Goal: Task Accomplishment & Management: Manage account settings

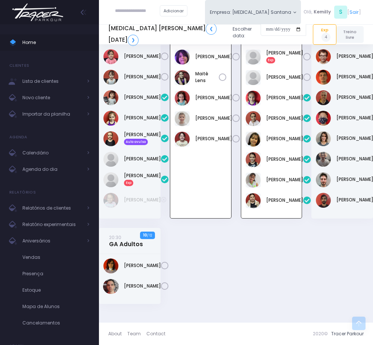
scroll to position [491, 0]
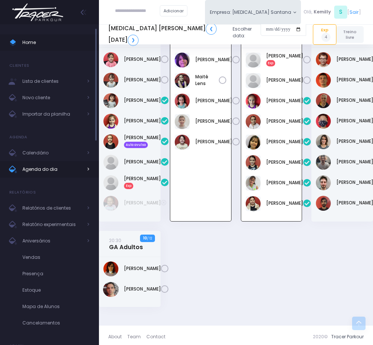
click at [33, 170] on span "Agenda do dia" at bounding box center [52, 170] width 60 height 10
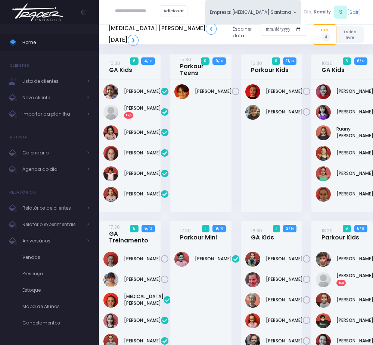
click at [237, 200] on div "16:30 Parkour Kids 0 11 / 13" at bounding box center [271, 138] width 71 height 168
click at [32, 174] on span "Agenda do dia" at bounding box center [52, 170] width 60 height 10
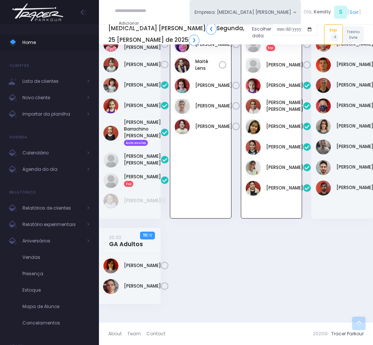
scroll to position [577, 0]
click at [135, 4] on input "text" at bounding box center [137, 10] width 45 height 13
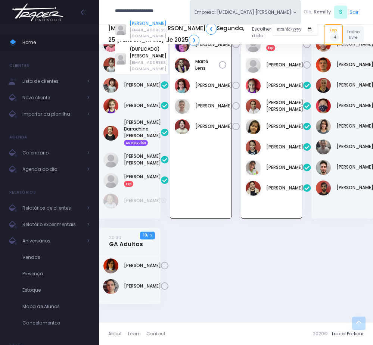
click at [157, 25] on link "[PERSON_NAME]" at bounding box center [149, 23] width 38 height 7
type input "**********"
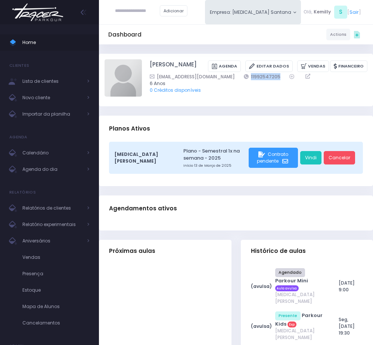
drag, startPoint x: 242, startPoint y: 87, endPoint x: 282, endPoint y: 87, distance: 40.0
click at [282, 80] on div "Giovannaddfrancesco@gmail.com 11992547205" at bounding box center [254, 76] width 209 height 7
copy link "11992547205"
click at [307, 163] on link "Vindi" at bounding box center [310, 157] width 21 height 13
click at [63, 168] on span "Agenda do dia" at bounding box center [52, 170] width 60 height 10
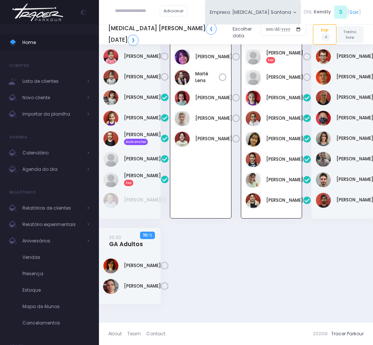
scroll to position [521, 0]
click at [192, 39] on link "19:30 Parkour Kids" at bounding box center [199, 32] width 38 height 14
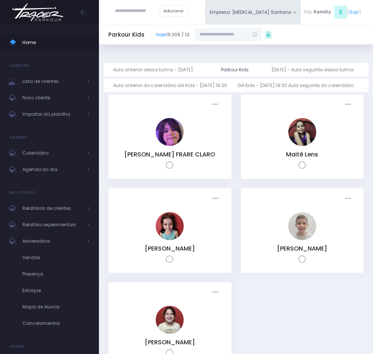
click at [238, 35] on input "text" at bounding box center [222, 34] width 54 height 13
paste input "**********"
click at [235, 46] on link "Bernardo De Francesco" at bounding box center [228, 46] width 39 height 7
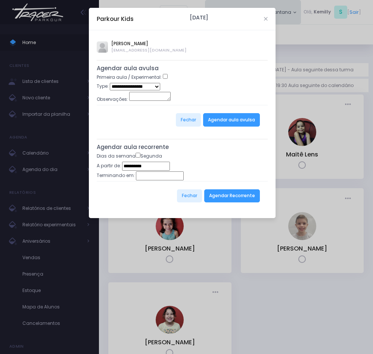
type input "**********"
click at [235, 199] on button "Agendar Recorrente" at bounding box center [232, 195] width 56 height 13
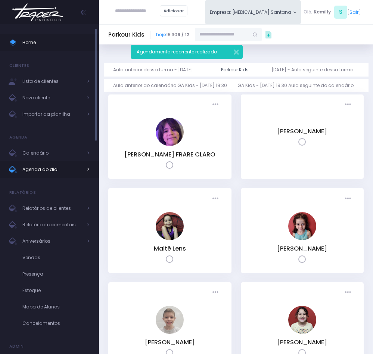
click at [60, 171] on span "Agenda do dia" at bounding box center [52, 170] width 60 height 10
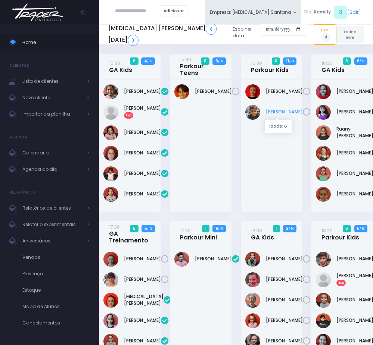
drag, startPoint x: 268, startPoint y: 106, endPoint x: 287, endPoint y: 114, distance: 20.5
click at [287, 114] on div "[PERSON_NAME]" at bounding box center [271, 112] width 53 height 15
copy link "[PERSON_NAME]"
click at [342, 110] on link "[PERSON_NAME]" at bounding box center [354, 112] width 37 height 7
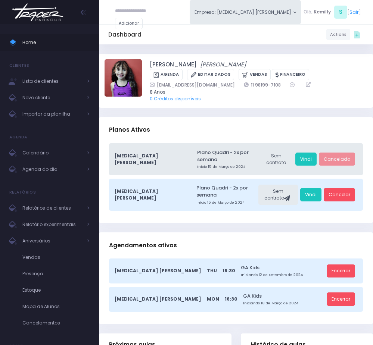
scroll to position [56, 0]
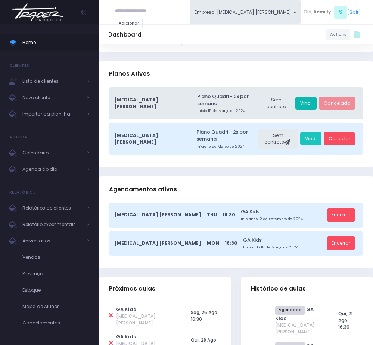
click at [310, 98] on link "Vindi" at bounding box center [305, 103] width 21 height 13
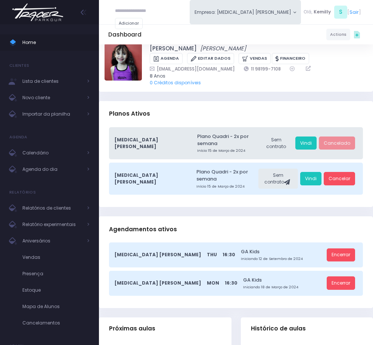
scroll to position [0, 0]
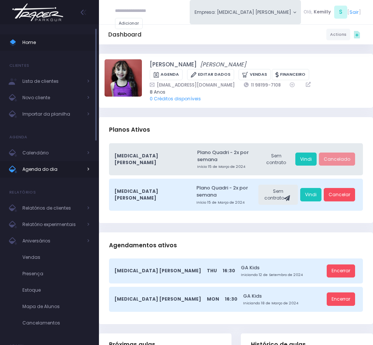
click at [35, 167] on span "Agenda do dia" at bounding box center [52, 170] width 60 height 10
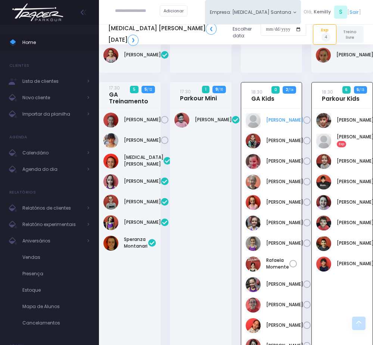
scroll to position [116, 0]
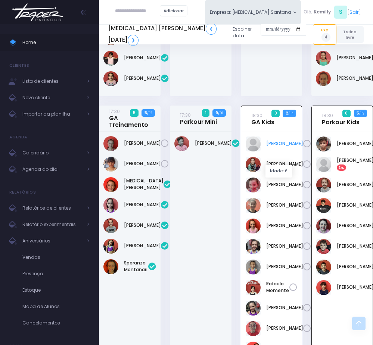
click at [273, 147] on link "[PERSON_NAME]" at bounding box center [284, 143] width 37 height 7
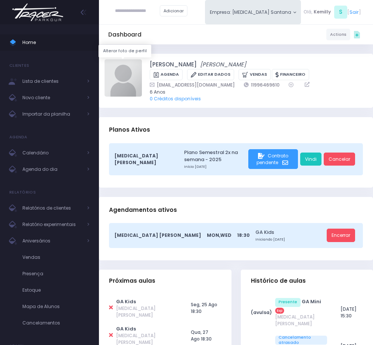
click at [125, 83] on img at bounding box center [123, 77] width 37 height 37
click at [142, 59] on input "file" at bounding box center [142, 59] width 0 height 0
type input "**********"
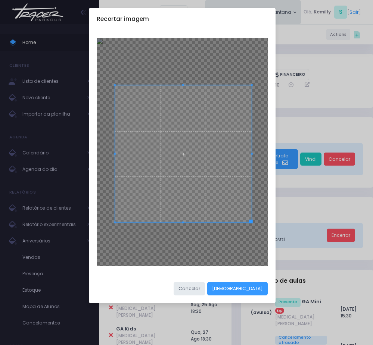
click at [200, 203] on span at bounding box center [183, 154] width 137 height 137
click at [254, 288] on button "[DEMOGRAPHIC_DATA]" at bounding box center [237, 288] width 60 height 13
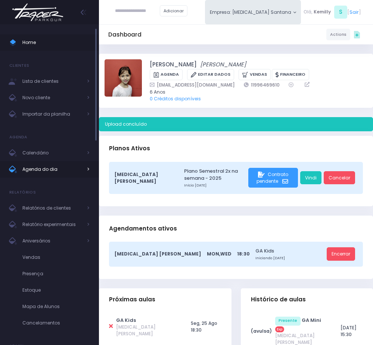
click at [64, 172] on span "Agenda do dia" at bounding box center [52, 170] width 60 height 10
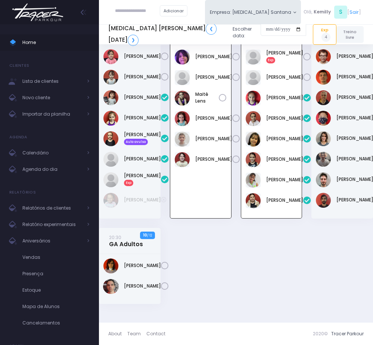
scroll to position [521, 0]
click at [130, 162] on link "[PERSON_NAME]" at bounding box center [142, 159] width 37 height 7
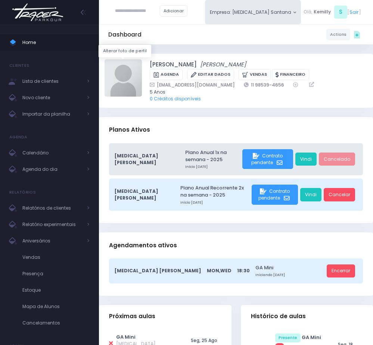
click at [133, 86] on img at bounding box center [123, 77] width 37 height 37
click at [142, 59] on input "file" at bounding box center [142, 59] width 0 height 0
type input "**********"
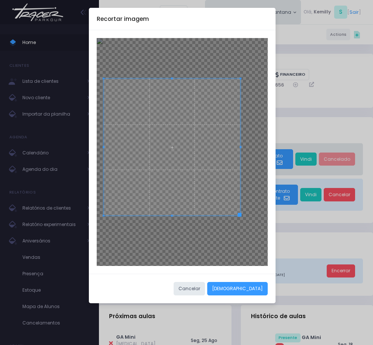
click at [184, 184] on span at bounding box center [172, 147] width 137 height 137
click at [249, 289] on button "Cortar" at bounding box center [237, 288] width 60 height 13
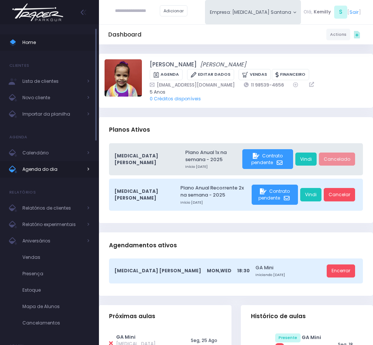
click at [38, 172] on span "Agenda do dia" at bounding box center [52, 170] width 60 height 10
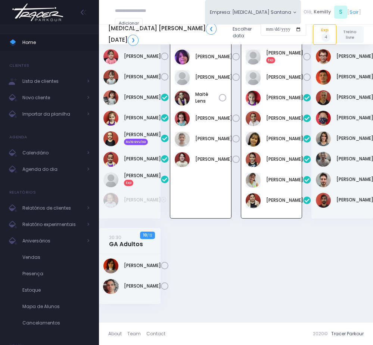
scroll to position [577, 0]
click at [139, 39] on link "❯" at bounding box center [133, 40] width 11 height 11
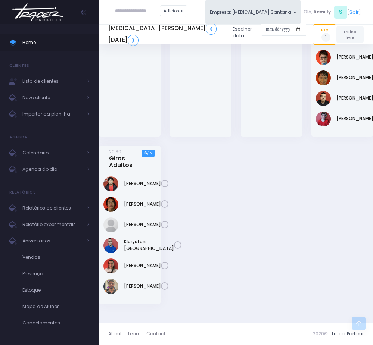
scroll to position [659, 0]
click at [128, 221] on link "[PERSON_NAME]" at bounding box center [142, 224] width 37 height 7
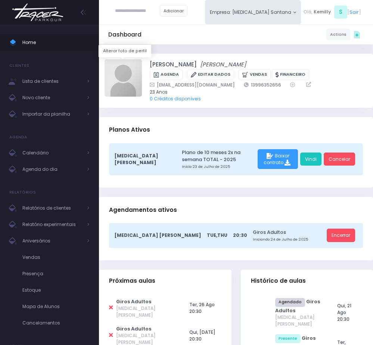
click at [121, 90] on img at bounding box center [123, 77] width 37 height 37
click at [142, 59] on input "file" at bounding box center [142, 59] width 0 height 0
type input "**********"
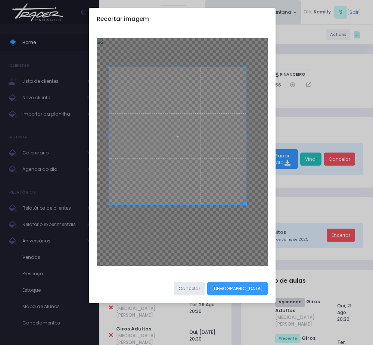
click at [195, 139] on span at bounding box center [177, 136] width 137 height 137
click at [258, 287] on button "Cortar" at bounding box center [237, 288] width 60 height 13
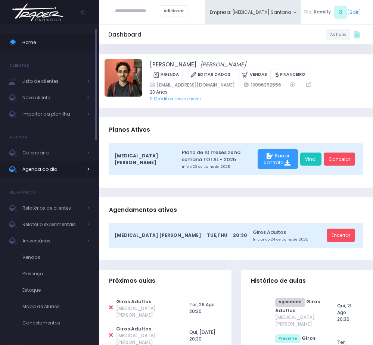
click at [54, 170] on span "Agenda do dia" at bounding box center [52, 170] width 60 height 10
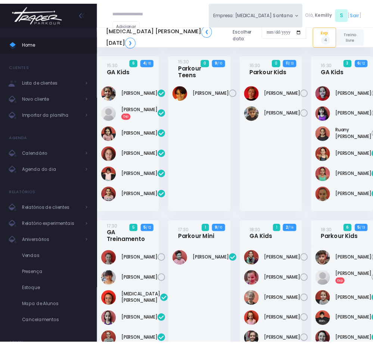
scroll to position [577, 0]
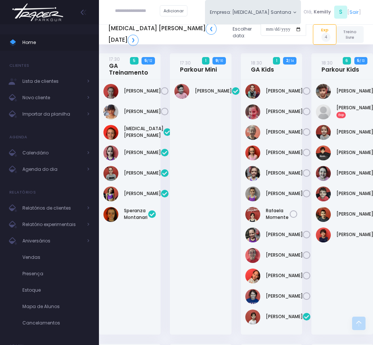
scroll to position [448, 0]
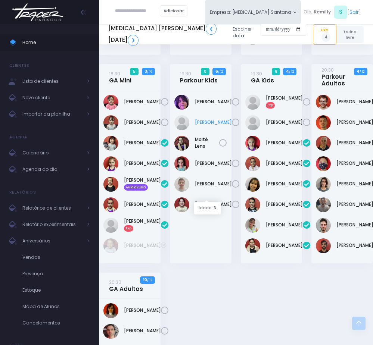
click at [209, 126] on link "[PERSON_NAME]" at bounding box center [213, 122] width 37 height 7
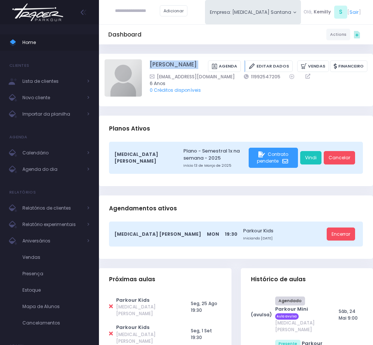
copy div "Bernardo De Francesco Agenda Editar Dados"
drag, startPoint x: 142, startPoint y: 64, endPoint x: 232, endPoint y: 69, distance: 90.1
click at [232, 69] on div "Bernardo De Francesco Agenda Editar Dados Vendas Financeiro 6 Anos" at bounding box center [236, 79] width 263 height 41
click at [55, 181] on ul "Home Clientes Lista de clientes Novo cliente Importar da planilha Agenda Calend…" at bounding box center [49, 202] width 99 height 347
click at [58, 162] on link "Agenda do dia" at bounding box center [49, 169] width 99 height 16
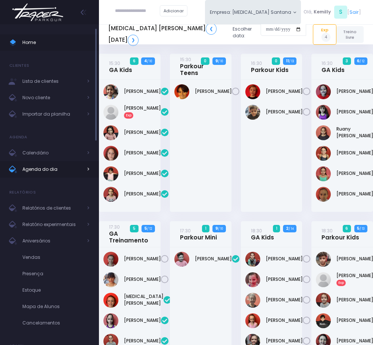
click at [52, 170] on span "Agenda do dia" at bounding box center [52, 170] width 60 height 10
click at [172, 156] on div "[PERSON_NAME]" at bounding box center [201, 146] width 62 height 132
drag, startPoint x: 122, startPoint y: 133, endPoint x: 137, endPoint y: 131, distance: 15.0
click at [144, 133] on div "[PERSON_NAME]" at bounding box center [129, 132] width 53 height 15
copy link "[PERSON_NAME]"
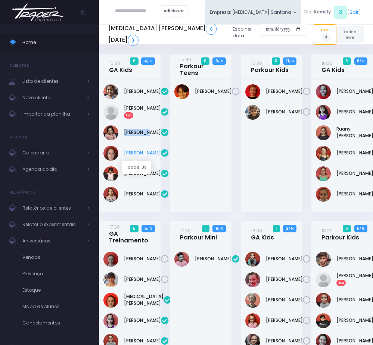
drag, startPoint x: 118, startPoint y: 150, endPoint x: 144, endPoint y: 155, distance: 26.1
click at [144, 155] on div "[PERSON_NAME]" at bounding box center [129, 153] width 53 height 15
copy div "Manuella Brandão"
drag, startPoint x: 121, startPoint y: 187, endPoint x: 146, endPoint y: 200, distance: 27.4
click at [146, 200] on div "Niara Belisário" at bounding box center [129, 194] width 53 height 15
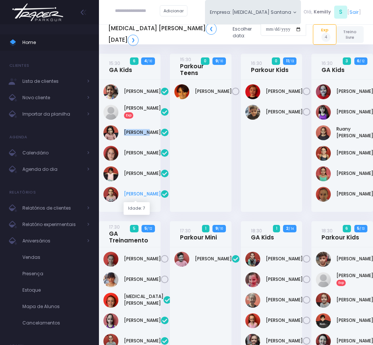
copy link "Niara Belisário"
click at [134, 129] on link "Liz Stetz" at bounding box center [142, 132] width 37 height 7
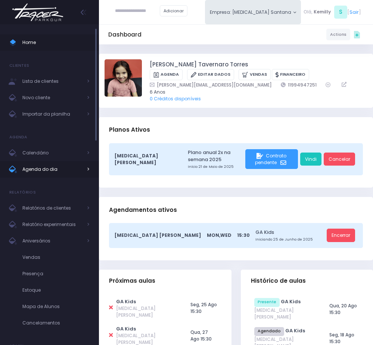
click at [37, 168] on span "Agenda do dia" at bounding box center [52, 170] width 60 height 10
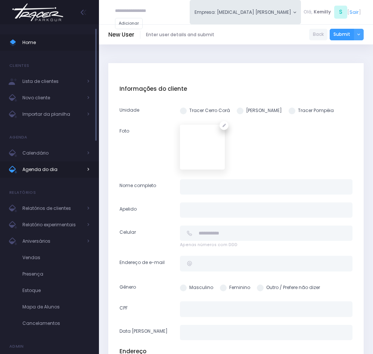
click at [35, 169] on span "Agenda do dia" at bounding box center [52, 170] width 60 height 10
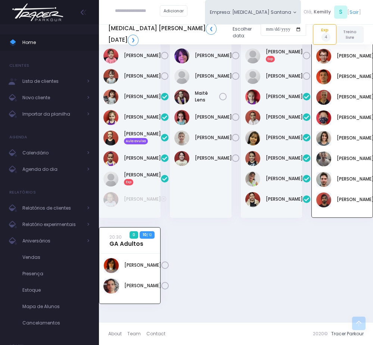
scroll to position [465, 0]
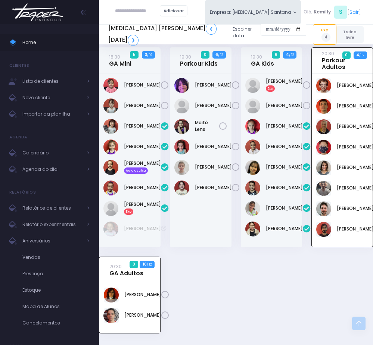
click at [201, 248] on div "[PERSON_NAME]" at bounding box center [201, 161] width 62 height 174
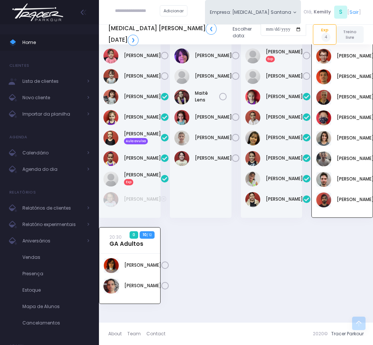
scroll to position [492, 0]
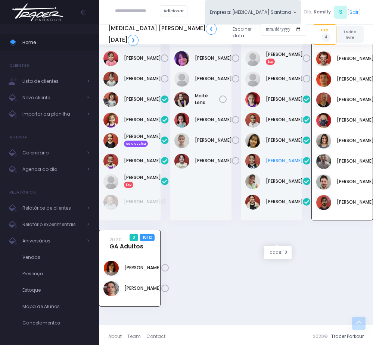
click at [278, 164] on link "Marina Bravo" at bounding box center [284, 161] width 37 height 7
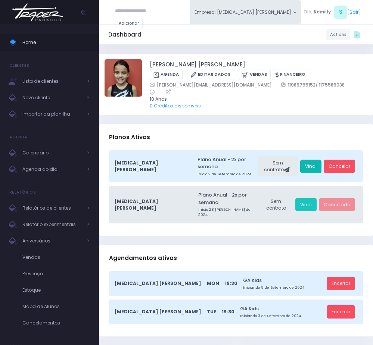
click at [317, 160] on link "Vindi" at bounding box center [310, 166] width 21 height 13
drag, startPoint x: 49, startPoint y: 168, endPoint x: 91, endPoint y: 112, distance: 70.4
click at [49, 168] on span "Agenda do dia" at bounding box center [52, 170] width 60 height 10
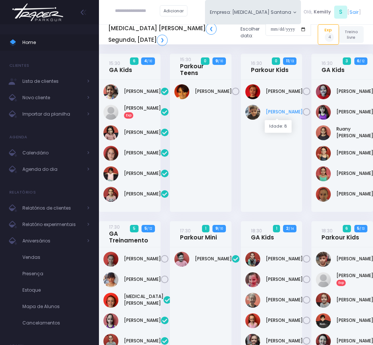
click at [271, 112] on link "[PERSON_NAME]" at bounding box center [284, 112] width 37 height 7
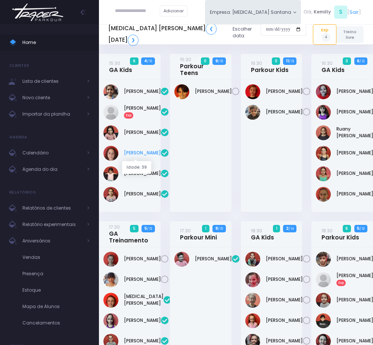
click at [134, 156] on link "Manuella Brandão" at bounding box center [142, 153] width 37 height 7
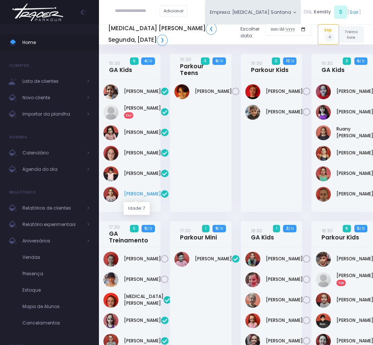
click at [129, 195] on link "Niara Belisário" at bounding box center [142, 194] width 37 height 7
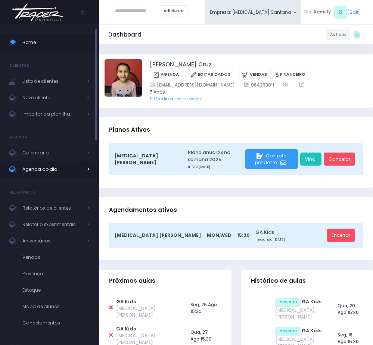
click at [72, 172] on span "Agenda do dia" at bounding box center [52, 170] width 60 height 10
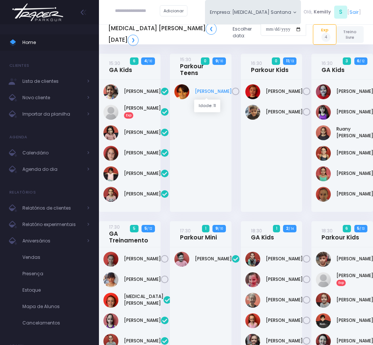
click at [205, 90] on link "Arthur Dias" at bounding box center [213, 91] width 37 height 7
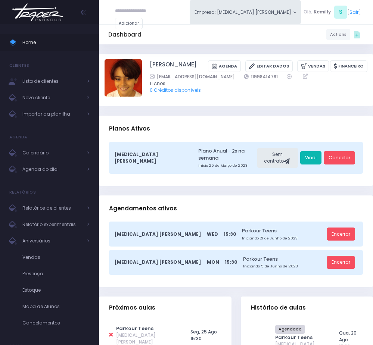
click at [317, 158] on link "Vindi" at bounding box center [310, 157] width 21 height 13
drag, startPoint x: 39, startPoint y: 169, endPoint x: 53, endPoint y: 136, distance: 36.3
click at [40, 169] on span "Agenda do dia" at bounding box center [52, 170] width 60 height 10
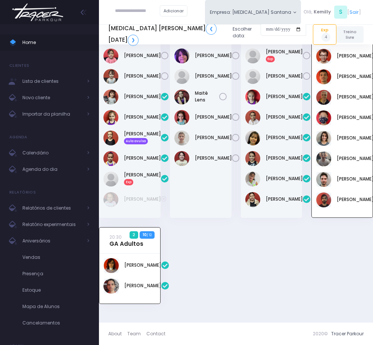
scroll to position [577, 0]
click at [24, 167] on span "Agenda do dia" at bounding box center [52, 170] width 60 height 10
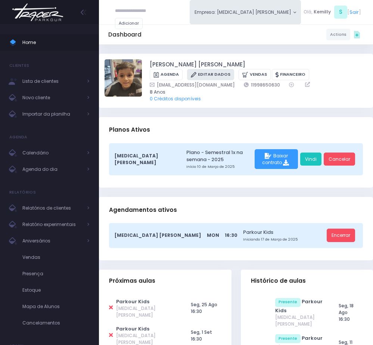
click at [211, 74] on link "Editar Dados" at bounding box center [210, 75] width 47 height 12
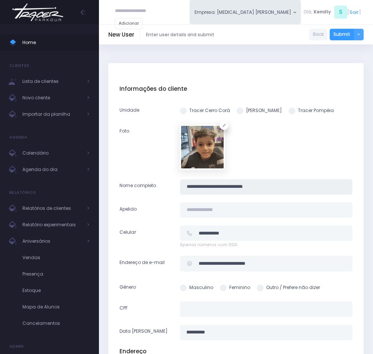
click at [205, 184] on input "**********" at bounding box center [266, 186] width 172 height 15
drag, startPoint x: 223, startPoint y: 209, endPoint x: 215, endPoint y: 212, distance: 8.2
click at [223, 210] on input "text" at bounding box center [266, 209] width 172 height 15
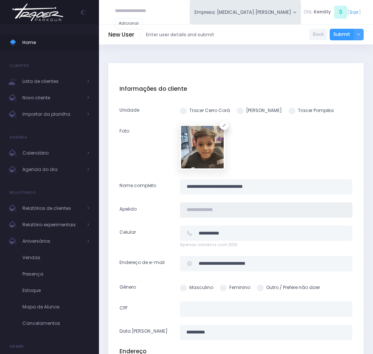
paste input "**********"
type input "**********"
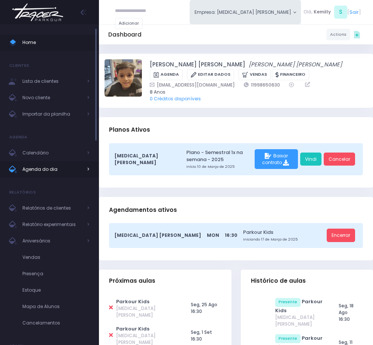
click at [47, 165] on span "Agenda do dia" at bounding box center [52, 170] width 60 height 10
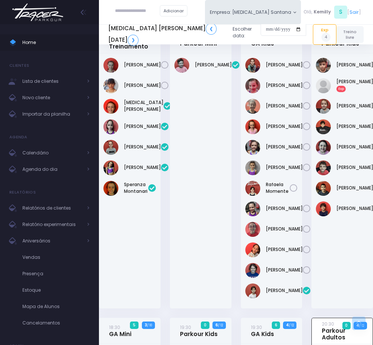
scroll to position [185, 0]
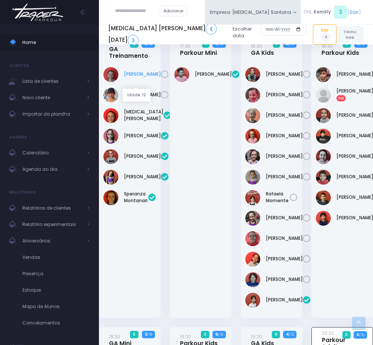
click at [132, 78] on link "[PERSON_NAME]" at bounding box center [142, 74] width 37 height 7
click at [129, 139] on link "[PERSON_NAME]" at bounding box center [142, 136] width 37 height 7
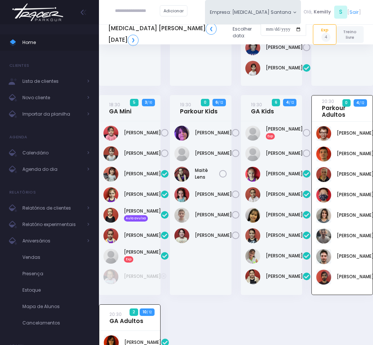
scroll to position [353, 0]
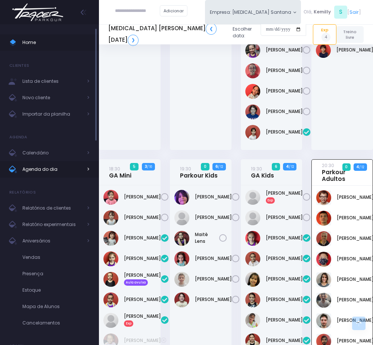
click at [51, 170] on span "Agenda do dia" at bounding box center [52, 170] width 60 height 10
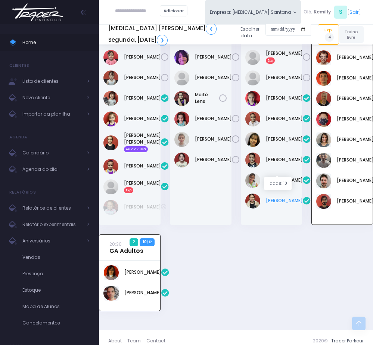
scroll to position [492, 0]
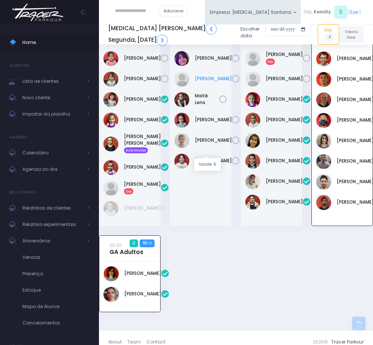
click at [207, 82] on link "[PERSON_NAME]" at bounding box center [213, 78] width 37 height 7
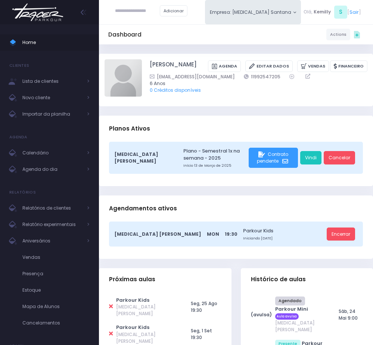
drag, startPoint x: 244, startPoint y: 87, endPoint x: 292, endPoint y: 87, distance: 48.2
click at [292, 80] on div "[EMAIL_ADDRESS][DOMAIN_NAME] 11992547205" at bounding box center [254, 76] width 209 height 7
copy div "11992547205"
click at [64, 166] on span "Agenda do dia" at bounding box center [52, 170] width 60 height 10
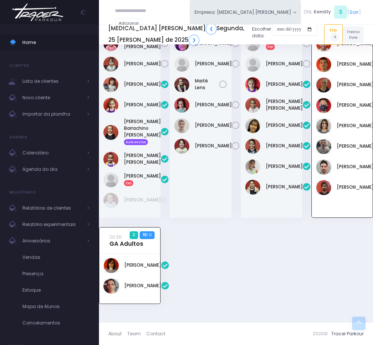
scroll to position [577, 0]
click at [38, 170] on span "Agenda do dia" at bounding box center [52, 170] width 60 height 10
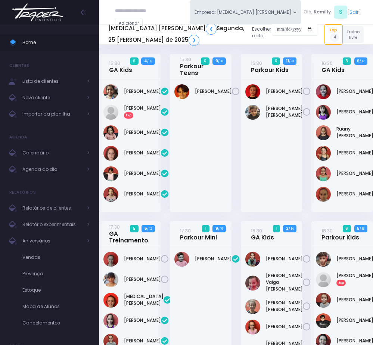
scroll to position [577, 0]
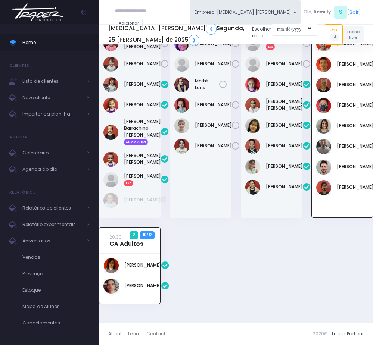
click at [149, 8] on input "text" at bounding box center [137, 10] width 45 height 13
paste input "**********"
type input "**********"
click at [143, 22] on link "Laura Araújo Ferreira" at bounding box center [149, 23] width 38 height 7
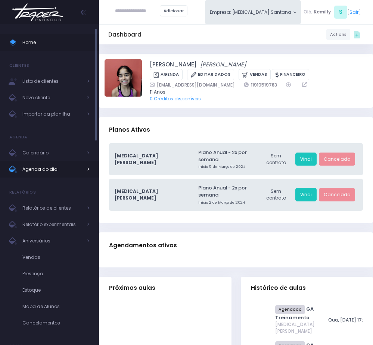
drag, startPoint x: 51, startPoint y: 164, endPoint x: 91, endPoint y: 164, distance: 40.3
click at [51, 165] on span "Agenda do dia" at bounding box center [52, 170] width 60 height 10
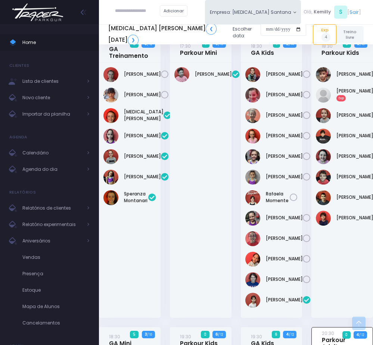
scroll to position [129, 0]
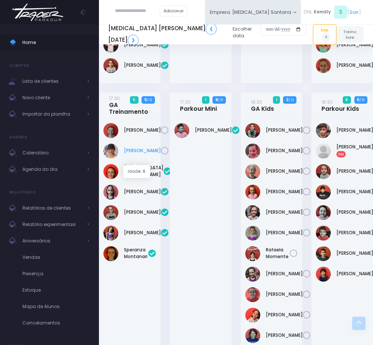
click at [124, 154] on link "Julia Bergo" at bounding box center [142, 150] width 37 height 7
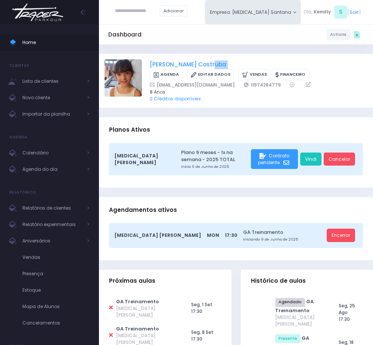
drag, startPoint x: 147, startPoint y: 69, endPoint x: 208, endPoint y: 63, distance: 60.8
click at [208, 63] on div "Julia Bergo Costruba Agenda Editar Dados Vendas Financeiro" at bounding box center [236, 80] width 263 height 43
click at [217, 62] on div "Julia Bergo Costruba Agenda Editar Dados Vendas Financeiro" at bounding box center [259, 70] width 218 height 20
drag, startPoint x: 147, startPoint y: 63, endPoint x: 217, endPoint y: 59, distance: 70.0
click at [217, 59] on div "Julia Bergo Costruba Agenda Editar Dados Vendas Financeiro" at bounding box center [236, 80] width 263 height 43
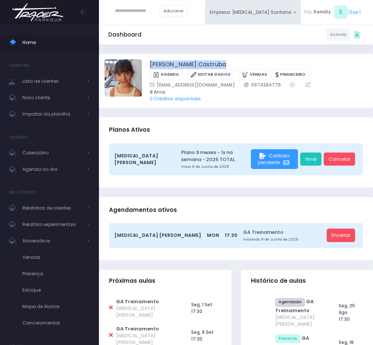
copy div "Julia Bergo Costruba"
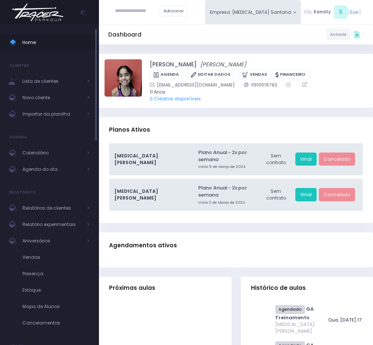
click at [39, 178] on ul "Home Clientes Lista de clientes Novo cliente Importar da planilha Agenda Calend…" at bounding box center [49, 202] width 99 height 347
click at [52, 165] on span "Agenda do dia" at bounding box center [52, 170] width 60 height 10
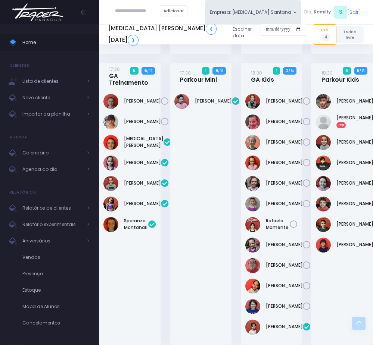
scroll to position [129, 0]
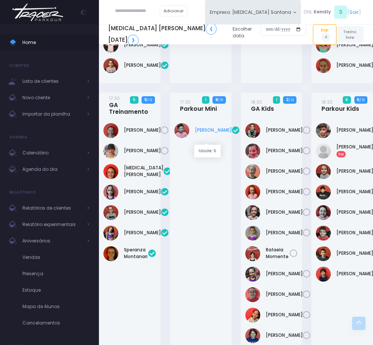
click at [202, 134] on link "[PERSON_NAME]" at bounding box center [213, 130] width 37 height 7
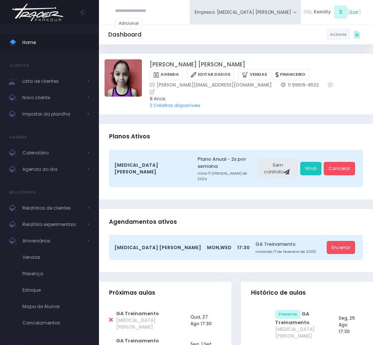
drag, startPoint x: 52, startPoint y: 170, endPoint x: 152, endPoint y: 17, distance: 183.2
click at [52, 170] on span "Agenda do dia" at bounding box center [52, 170] width 60 height 10
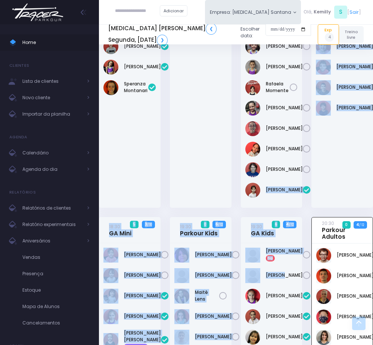
scroll to position [310, 0]
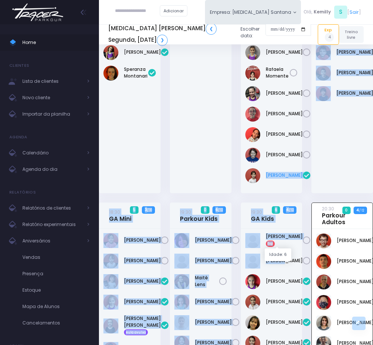
drag, startPoint x: 265, startPoint y: 334, endPoint x: 289, endPoint y: 241, distance: 96.1
click at [289, 183] on div "[PERSON_NAME]" at bounding box center [271, 175] width 53 height 15
copy link "[PERSON_NAME]"
click at [282, 179] on link "[PERSON_NAME]" at bounding box center [284, 175] width 37 height 7
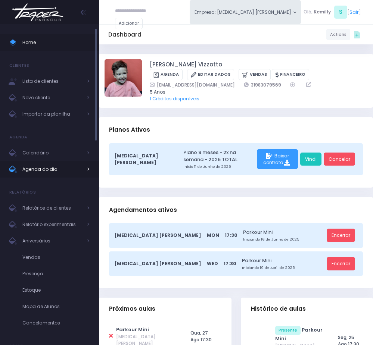
click at [55, 168] on span "Agenda do dia" at bounding box center [52, 170] width 60 height 10
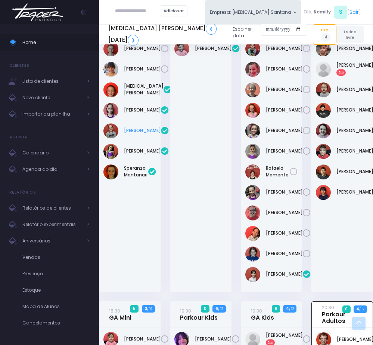
scroll to position [155, 0]
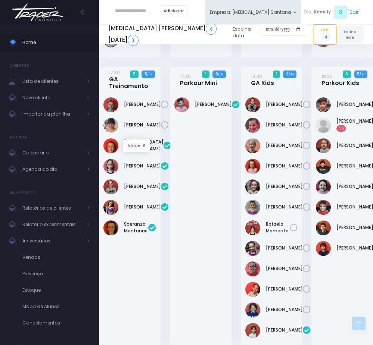
drag, startPoint x: 130, startPoint y: 130, endPoint x: 125, endPoint y: 120, distance: 11.2
click at [130, 128] on link "[PERSON_NAME]" at bounding box center [142, 125] width 37 height 7
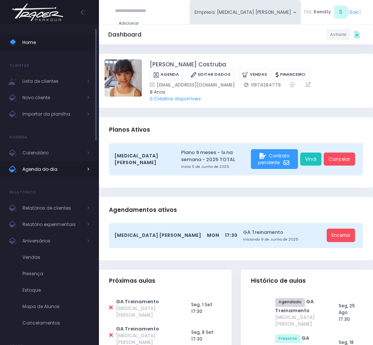
click at [29, 173] on span "Agenda do dia" at bounding box center [52, 170] width 60 height 10
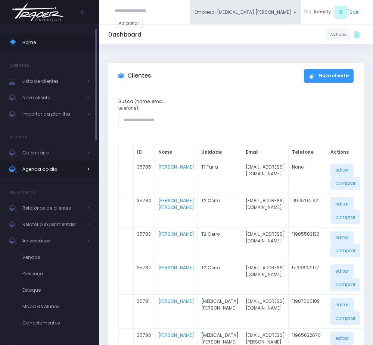
click at [35, 166] on span "Agenda do dia" at bounding box center [52, 170] width 60 height 10
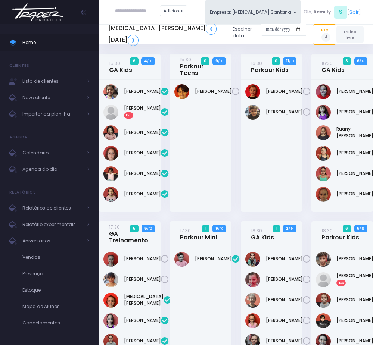
scroll to position [577, 0]
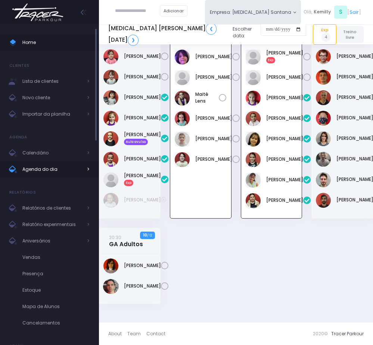
drag, startPoint x: 0, startPoint y: 0, endPoint x: 54, endPoint y: 177, distance: 185.0
click at [54, 177] on link "Agenda do dia" at bounding box center [49, 169] width 99 height 16
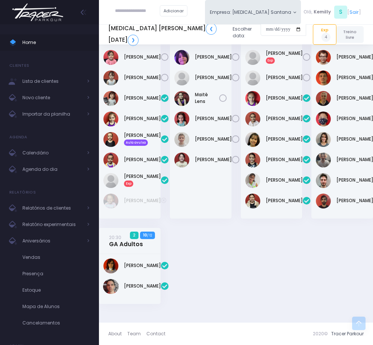
scroll to position [547, 0]
click at [337, 143] on link "Paloma Botana" at bounding box center [354, 139] width 37 height 7
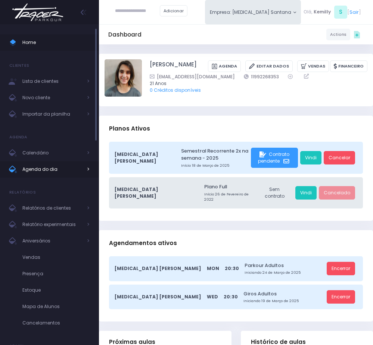
click at [62, 167] on span "Agenda do dia" at bounding box center [52, 170] width 60 height 10
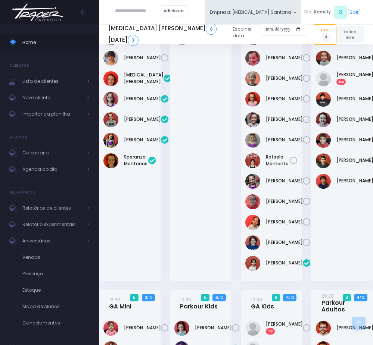
scroll to position [224, 0]
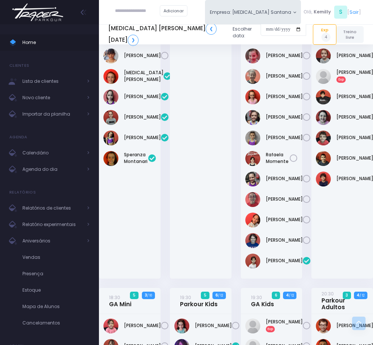
drag, startPoint x: 264, startPoint y: 88, endPoint x: 289, endPoint y: 115, distance: 37.2
click at [289, 84] on div "Laura Alycia Ventura De Souza" at bounding box center [271, 76] width 53 height 15
copy link "Laura Alycia Ventura De Souza"
drag, startPoint x: 263, startPoint y: 180, endPoint x: 290, endPoint y: 190, distance: 29.0
click at [290, 146] on div "Martina Caparroz Carmona" at bounding box center [271, 138] width 53 height 15
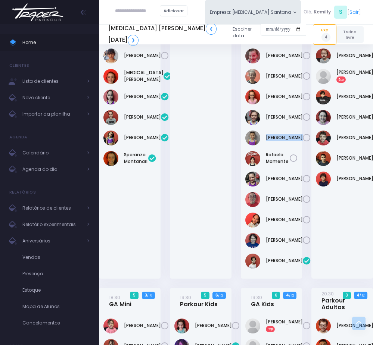
copy div "Martina Caparroz Carmona"
drag, startPoint x: 263, startPoint y: 206, endPoint x: 290, endPoint y: 214, distance: 28.0
click at [290, 166] on div "Rafaela Momente" at bounding box center [271, 158] width 53 height 15
copy div "Rafaela Momente"
copy link "Soraya Gusmão"
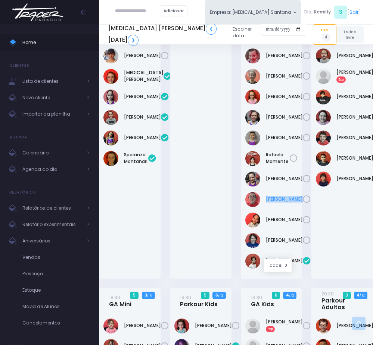
drag, startPoint x: 263, startPoint y: 244, endPoint x: 286, endPoint y: 252, distance: 23.9
click at [286, 207] on div "Soraya Gusmão" at bounding box center [271, 199] width 53 height 15
drag, startPoint x: 268, startPoint y: 267, endPoint x: 287, endPoint y: 280, distance: 23.4
click at [287, 228] on div "[PERSON_NAME]" at bounding box center [271, 220] width 53 height 15
copy link "[PERSON_NAME]"
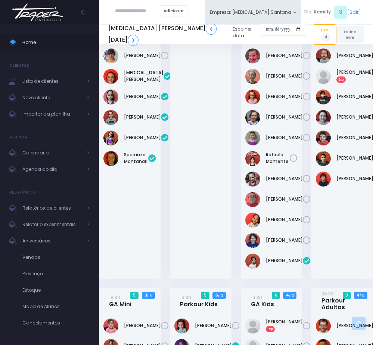
click at [333, 279] on div "[PERSON_NAME]" at bounding box center [342, 151] width 62 height 255
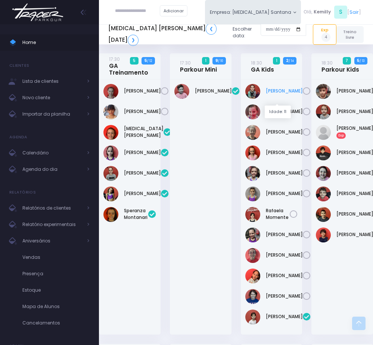
click at [276, 94] on link "[PERSON_NAME]" at bounding box center [284, 91] width 37 height 7
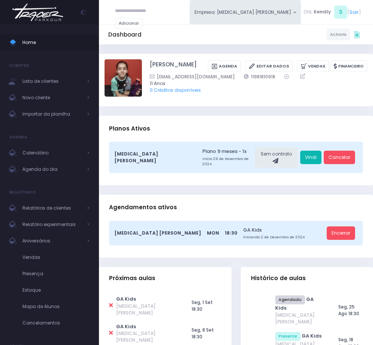
click at [307, 156] on link "Vindi" at bounding box center [310, 157] width 21 height 13
